Goal: Subscribe to service/newsletter

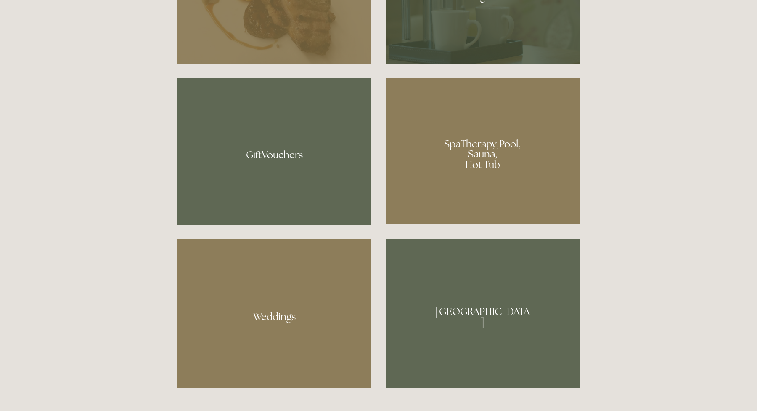
scroll to position [719, 0]
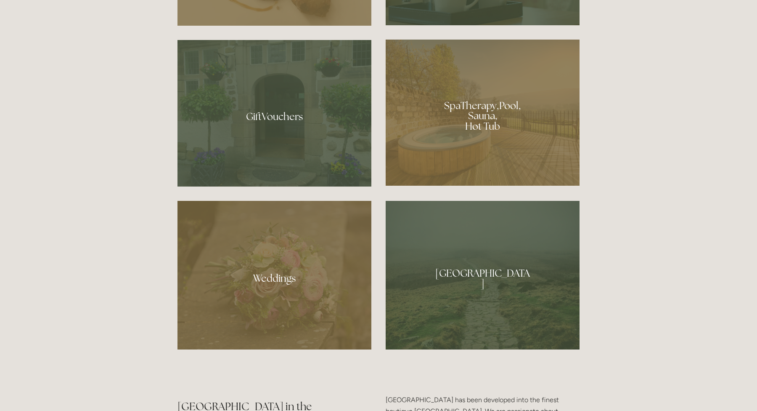
click at [454, 125] on div at bounding box center [483, 113] width 194 height 146
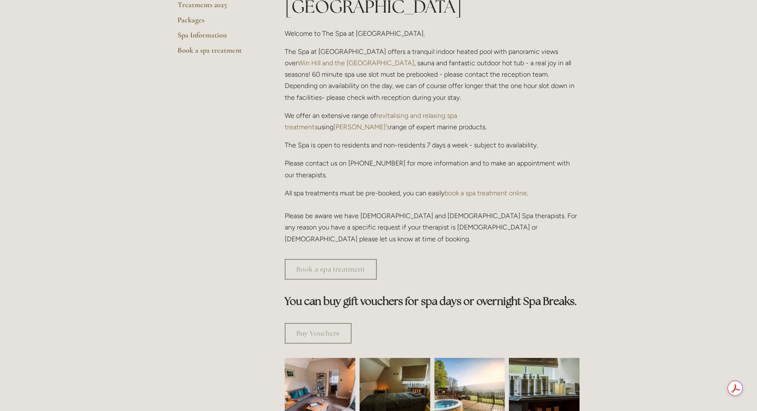
scroll to position [250, 0]
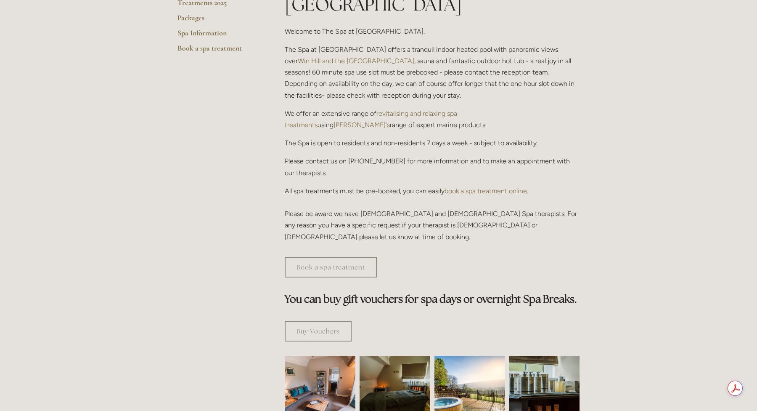
click at [493, 187] on link "book a spa treatment online" at bounding box center [486, 191] width 82 height 8
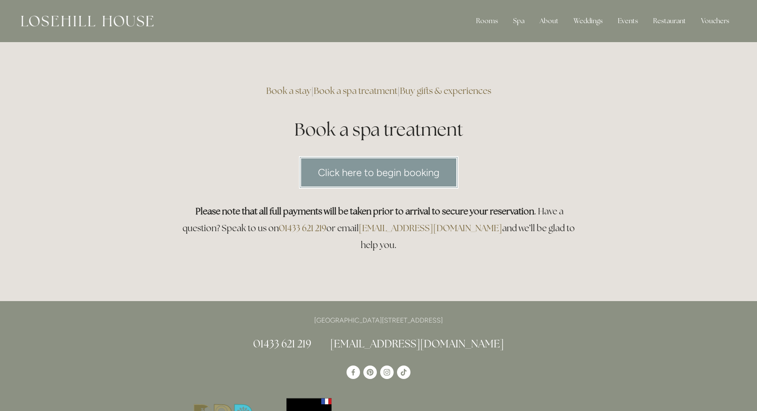
click at [363, 177] on link "Click here to begin booking" at bounding box center [378, 172] width 159 height 32
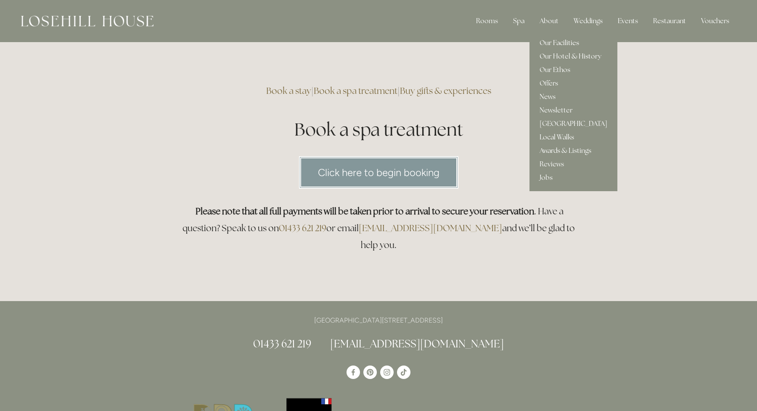
click at [556, 44] on link "Our Facilities" at bounding box center [574, 42] width 88 height 13
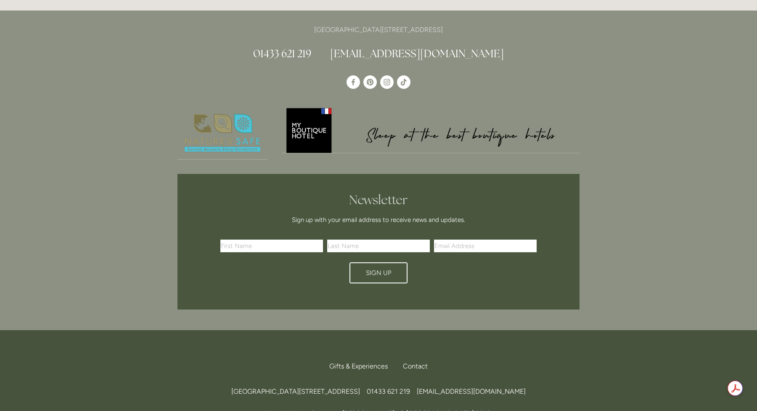
scroll to position [2003, 0]
click at [242, 239] on input "text" at bounding box center [271, 245] width 103 height 13
type input "Ryan"
type input "Atkinson"
click at [277, 231] on div "First Name Ryan Last Name Atkinson Email Address ryan.atkinson@boots.co.uk Sign…" at bounding box center [378, 260] width 365 height 59
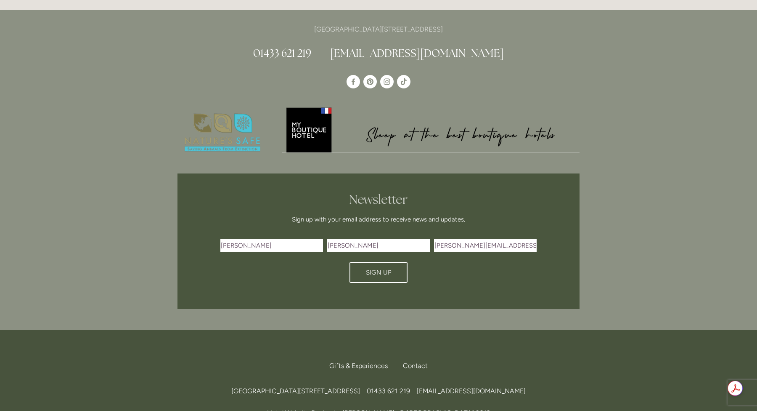
click at [278, 239] on input "Ryan" at bounding box center [271, 245] width 103 height 13
click at [451, 239] on input "ryan.atkinson@boots.co.uk" at bounding box center [485, 245] width 103 height 13
type input "ryan@newsprings.org.uk"
click at [389, 268] on span "Sign Up" at bounding box center [379, 272] width 26 height 8
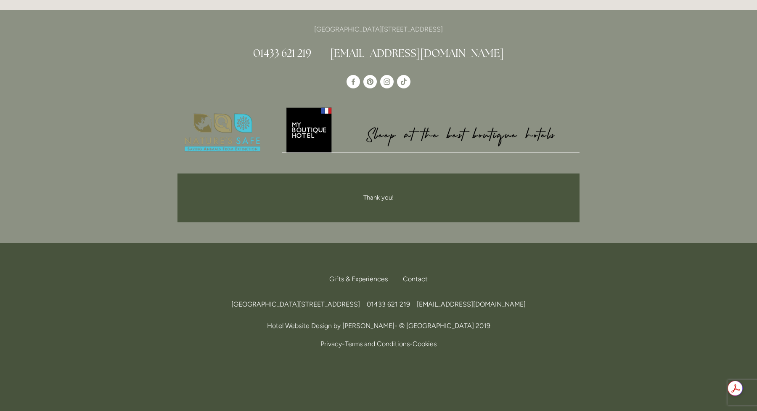
click at [307, 118] on img at bounding box center [431, 129] width 298 height 47
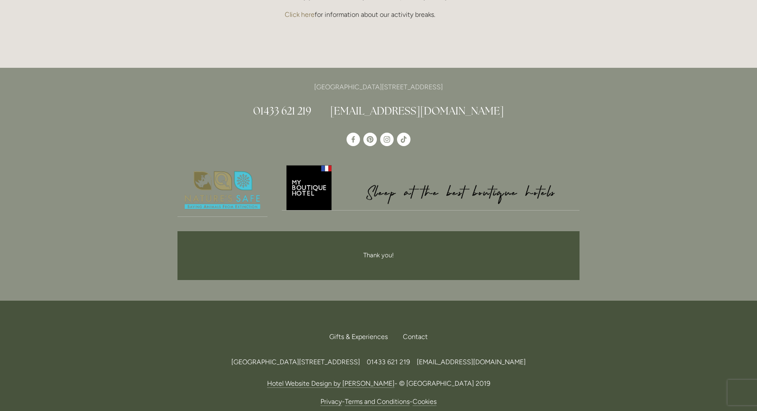
scroll to position [1873, 0]
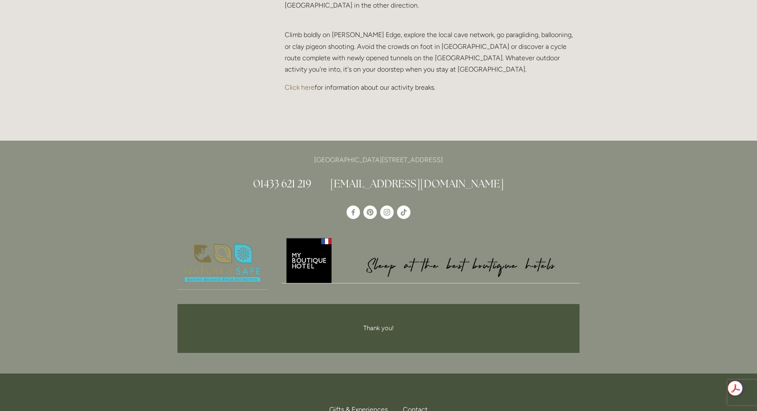
click at [438, 254] on img at bounding box center [431, 259] width 298 height 47
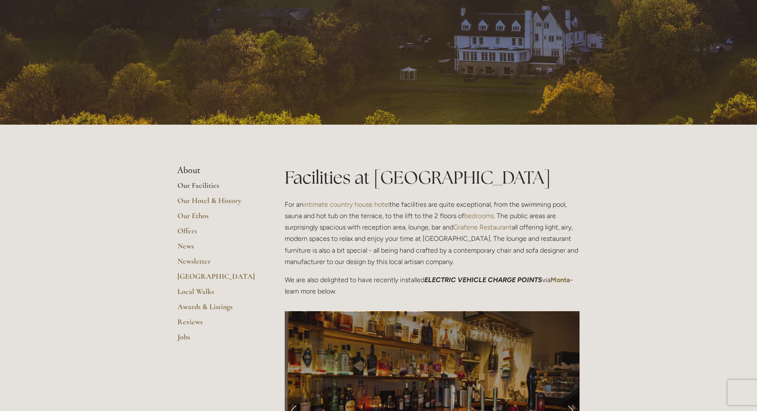
scroll to position [0, 0]
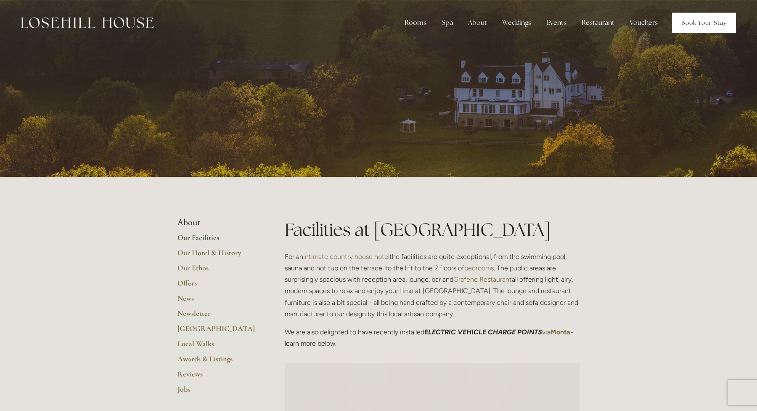
click at [705, 24] on link "Book Your Stay" at bounding box center [704, 23] width 64 height 20
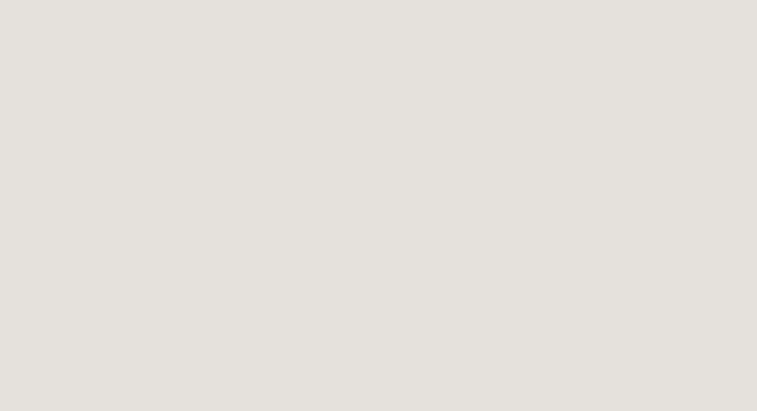
scroll to position [167, 0]
